Goal: Transaction & Acquisition: Purchase product/service

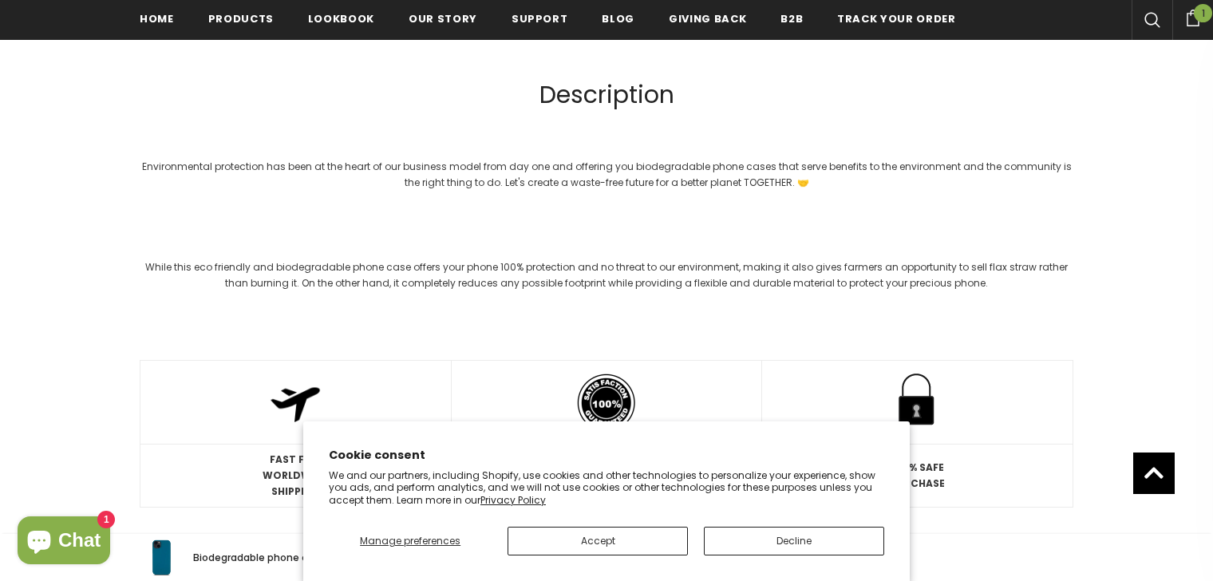
scroll to position [1743, 0]
